Goal: Information Seeking & Learning: Learn about a topic

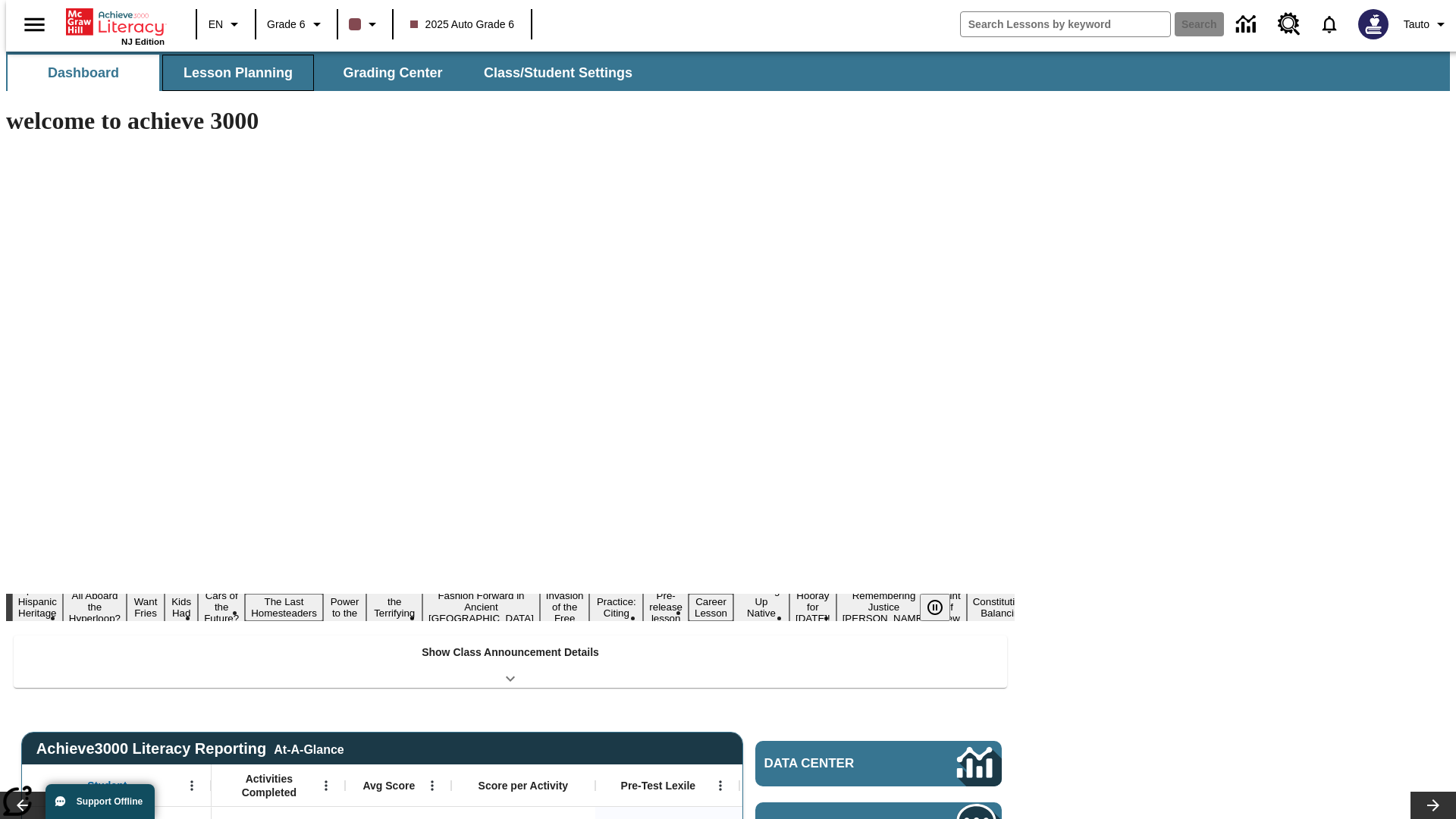
click at [232, 73] on span "Lesson Planning" at bounding box center [238, 73] width 110 height 17
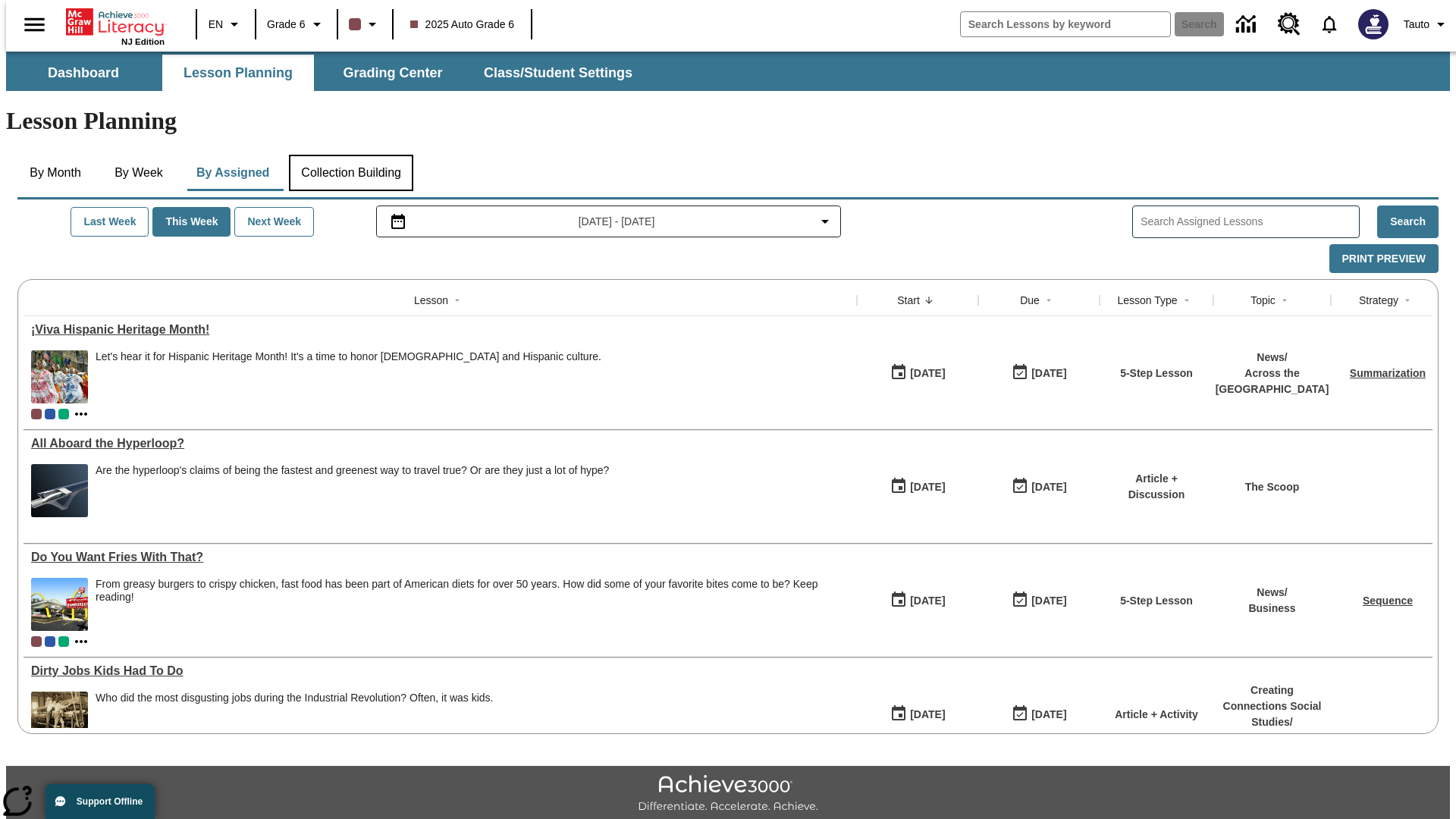
click at [350, 154] on button "Collection Building" at bounding box center [351, 172] width 124 height 37
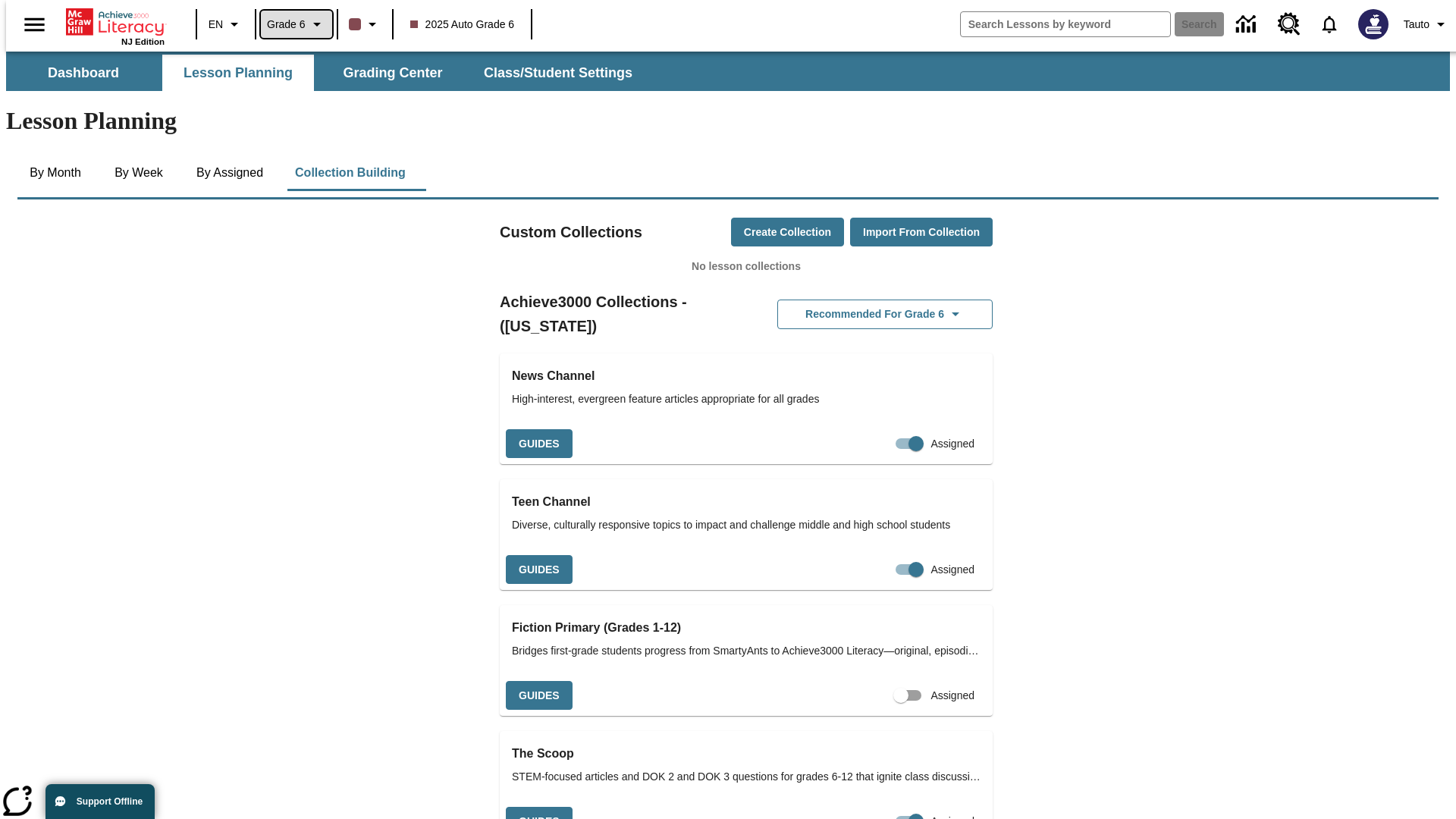
click at [291, 24] on span "Grade 6" at bounding box center [286, 25] width 39 height 16
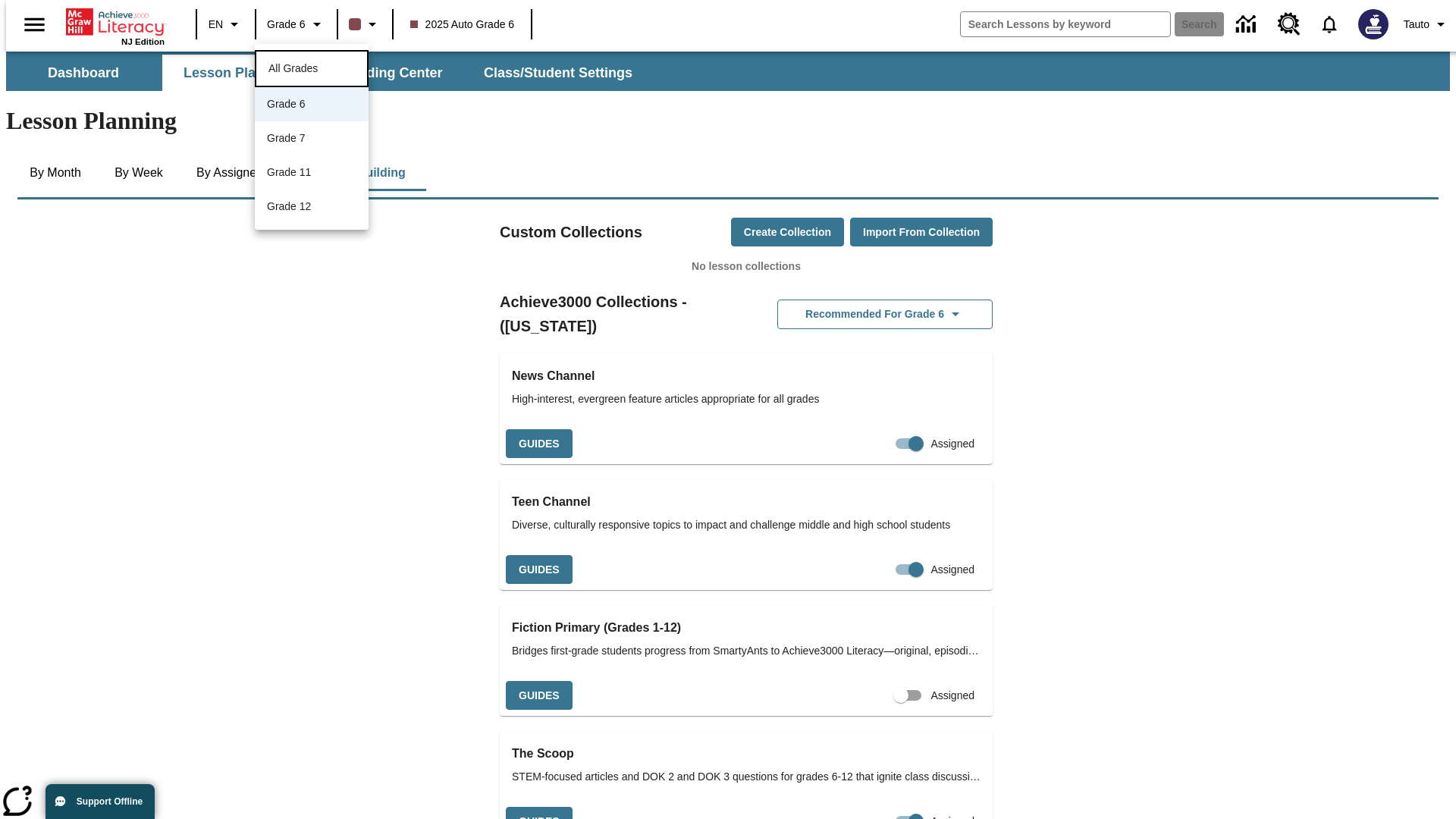
click at [312, 66] on span "All Grades" at bounding box center [293, 68] width 49 height 13
